Goal: Task Accomplishment & Management: Use online tool/utility

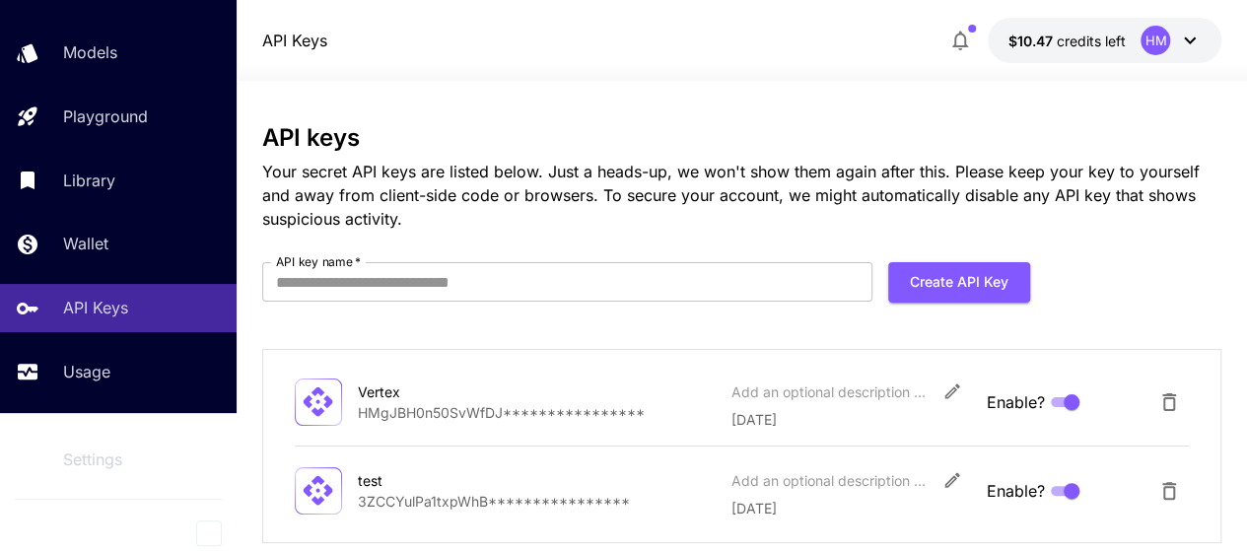
scroll to position [139, 0]
drag, startPoint x: 142, startPoint y: 306, endPoint x: 437, endPoint y: 354, distance: 298.4
click at [142, 306] on div "API Keys" at bounding box center [142, 308] width 158 height 24
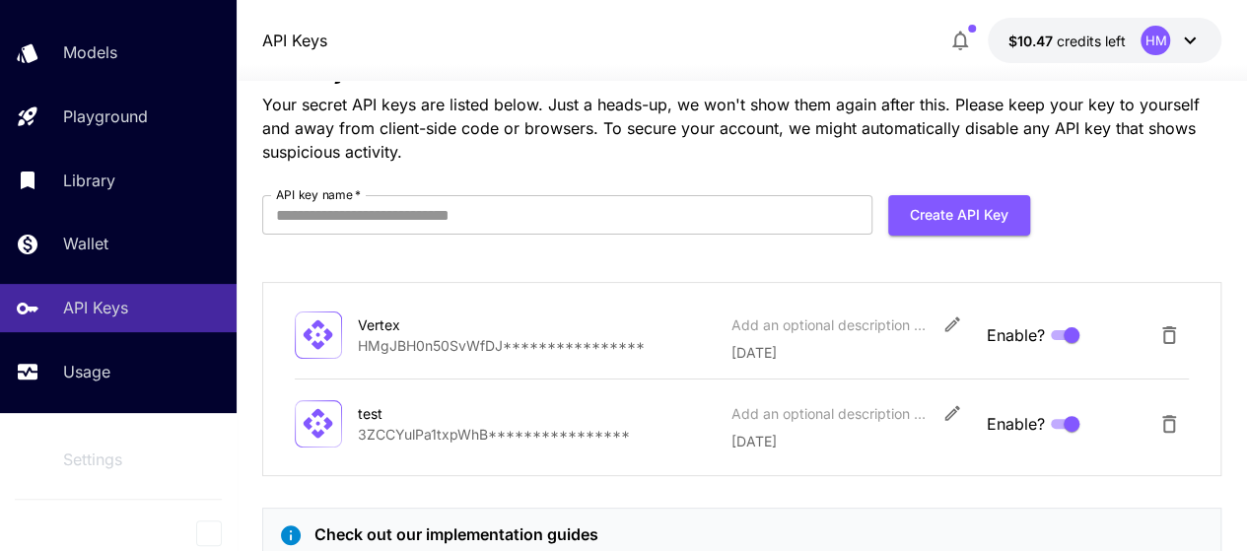
scroll to position [99, 0]
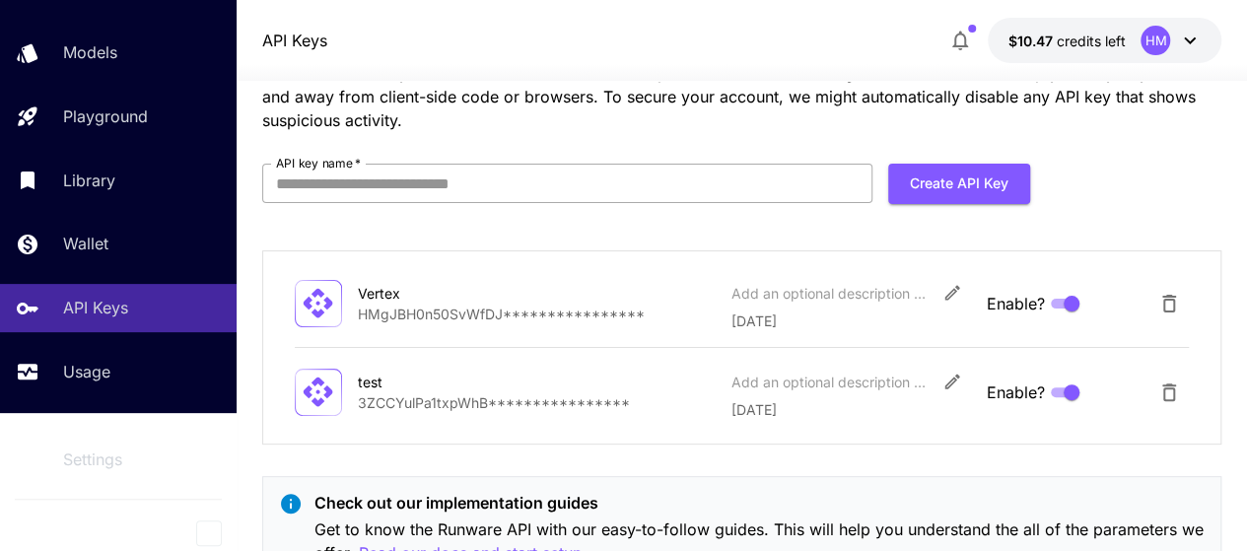
click at [650, 178] on input "API key name   *" at bounding box center [567, 183] width 610 height 39
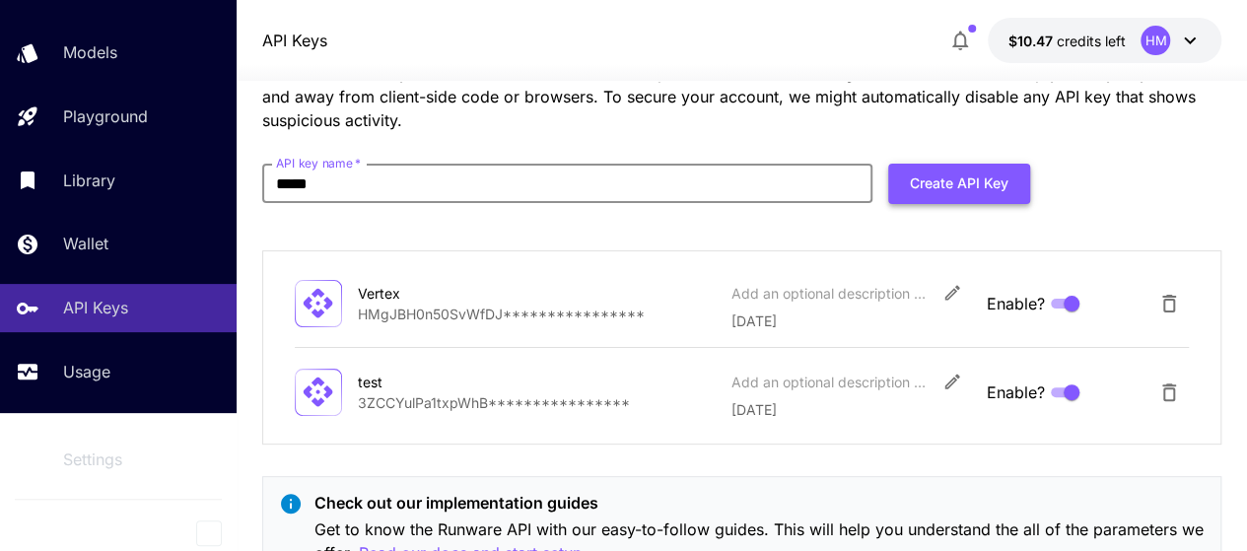
type input "*****"
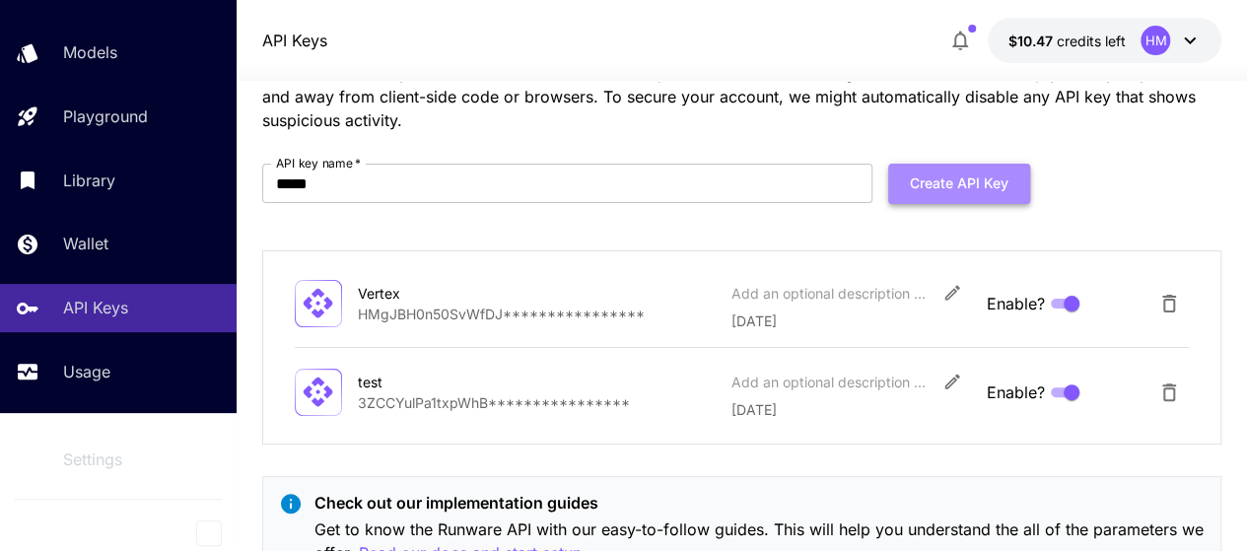
click at [978, 173] on button "Create API Key" at bounding box center [959, 184] width 142 height 40
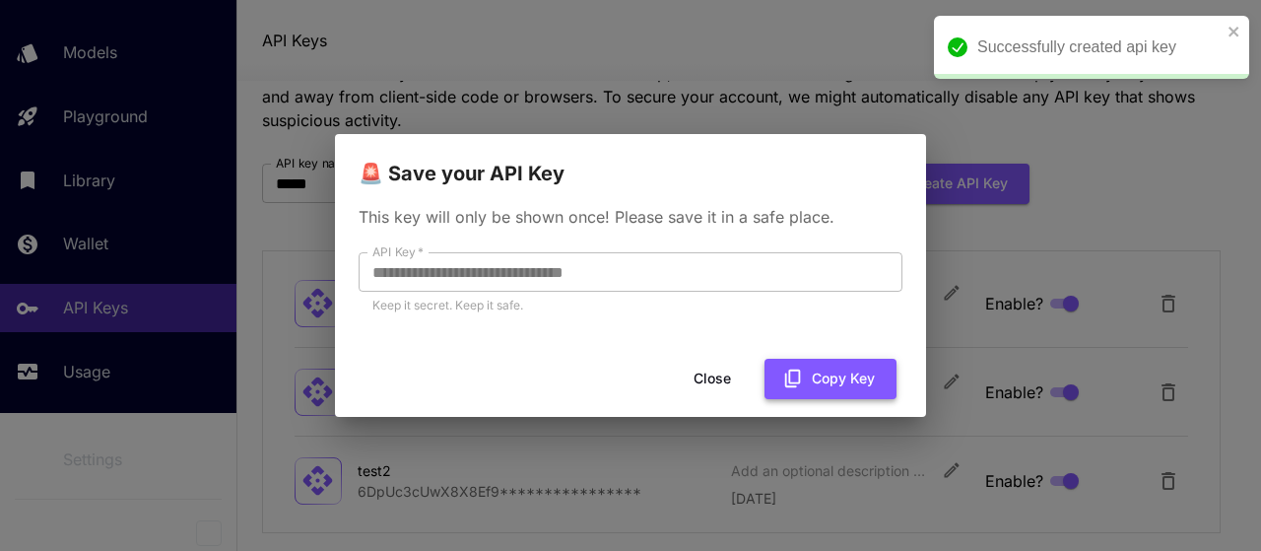
click at [805, 374] on button "Copy Key" at bounding box center [831, 379] width 132 height 40
drag, startPoint x: 712, startPoint y: 374, endPoint x: 708, endPoint y: 395, distance: 22.0
click at [711, 378] on button "Close" at bounding box center [728, 379] width 89 height 40
